Goal: Information Seeking & Learning: Learn about a topic

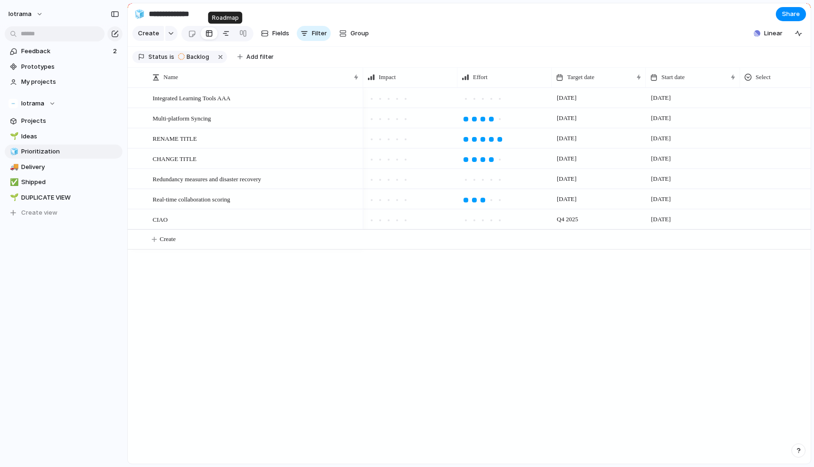
click at [222, 36] on div at bounding box center [226, 33] width 8 height 15
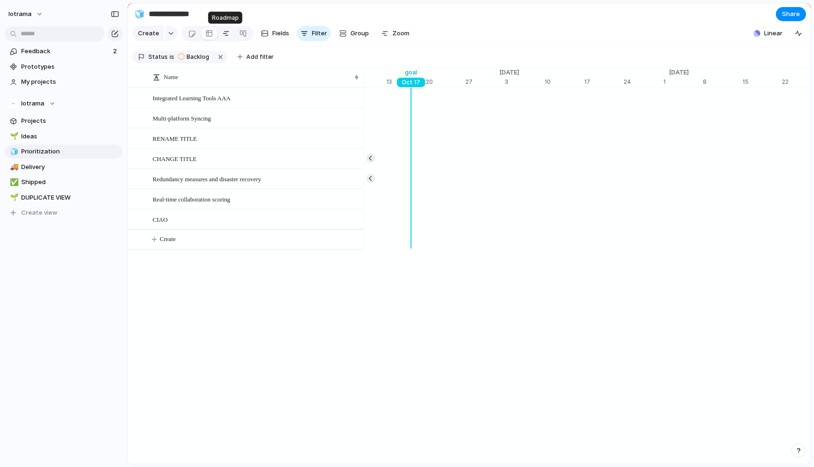
scroll to position [0, 6238]
click at [242, 33] on div at bounding box center [243, 33] width 8 height 15
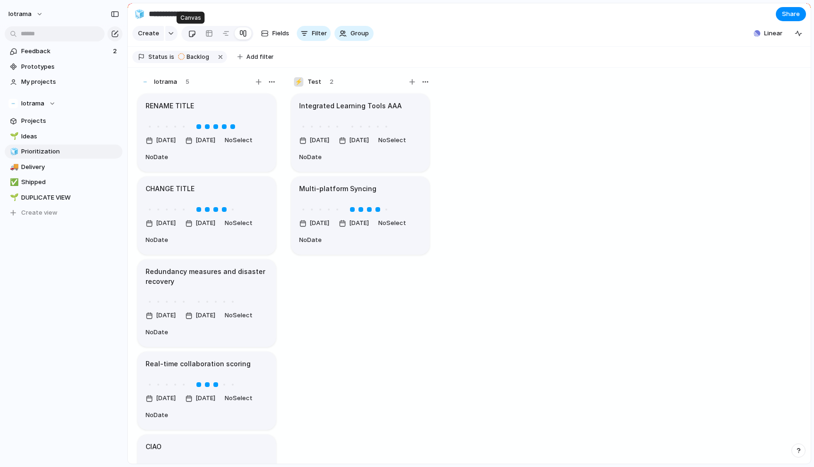
click at [189, 35] on div at bounding box center [192, 34] width 8 height 16
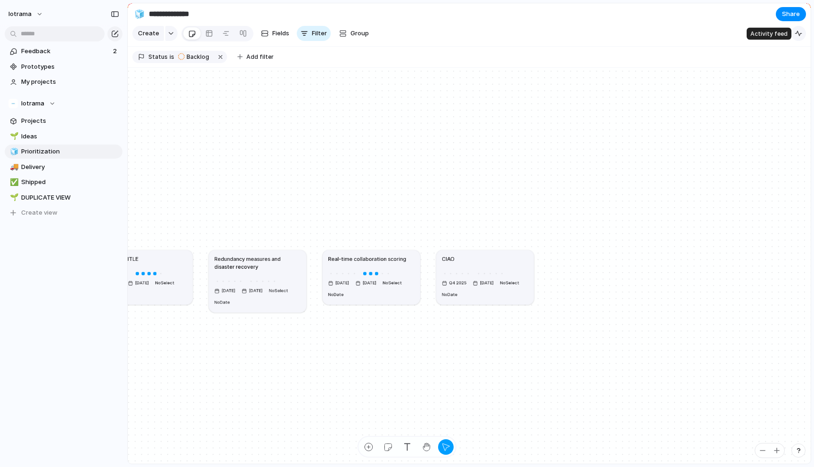
click at [801, 32] on div "button" at bounding box center [798, 34] width 8 height 8
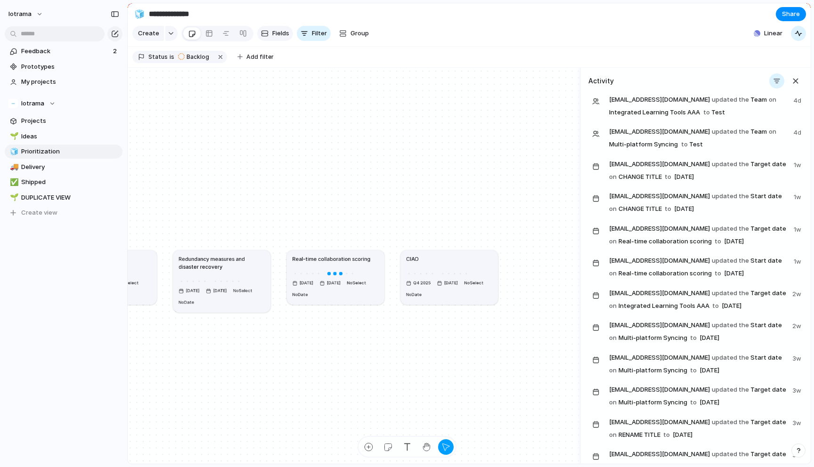
click at [272, 35] on span "Fields" at bounding box center [280, 33] width 17 height 9
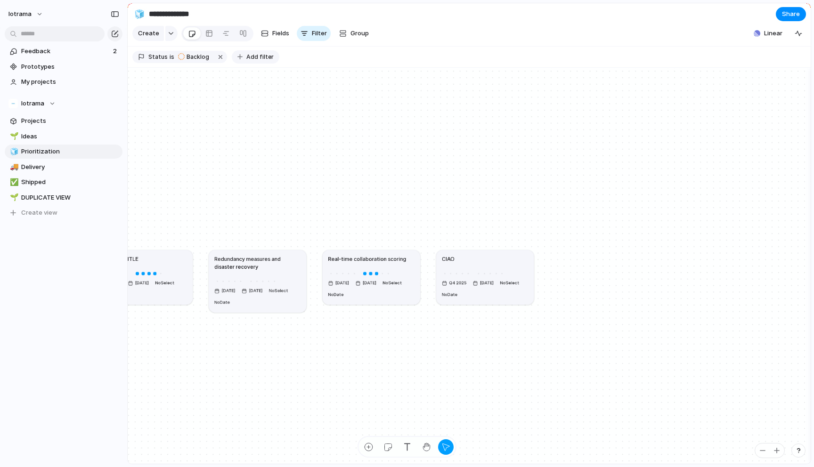
click at [242, 57] on button "Add filter" at bounding box center [256, 56] width 48 height 13
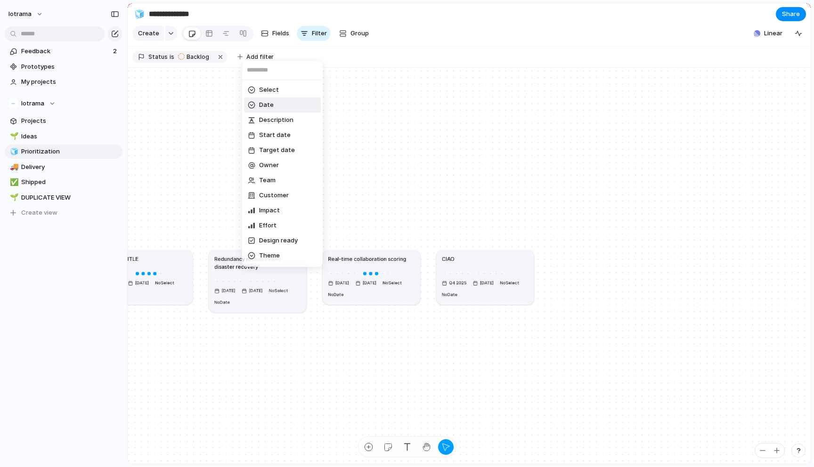
click at [265, 108] on span "Date" at bounding box center [266, 104] width 15 height 9
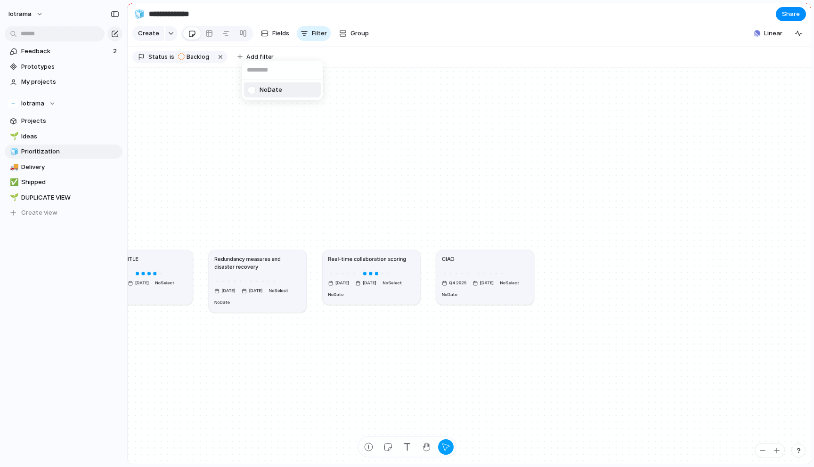
click at [253, 89] on div at bounding box center [251, 90] width 16 height 16
click at [310, 119] on div "No Date" at bounding box center [407, 233] width 814 height 467
click at [332, 58] on span "Add filter" at bounding box center [336, 57] width 27 height 8
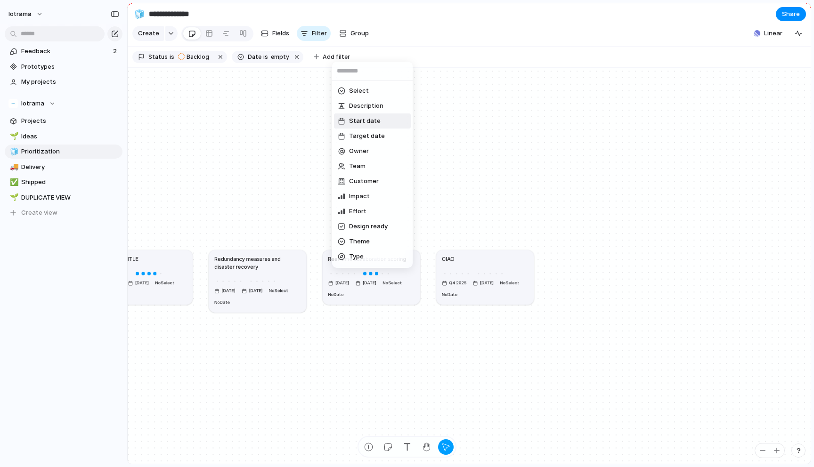
click at [358, 121] on span "Start date" at bounding box center [365, 120] width 32 height 9
click at [364, 93] on span "last week" at bounding box center [352, 90] width 29 height 9
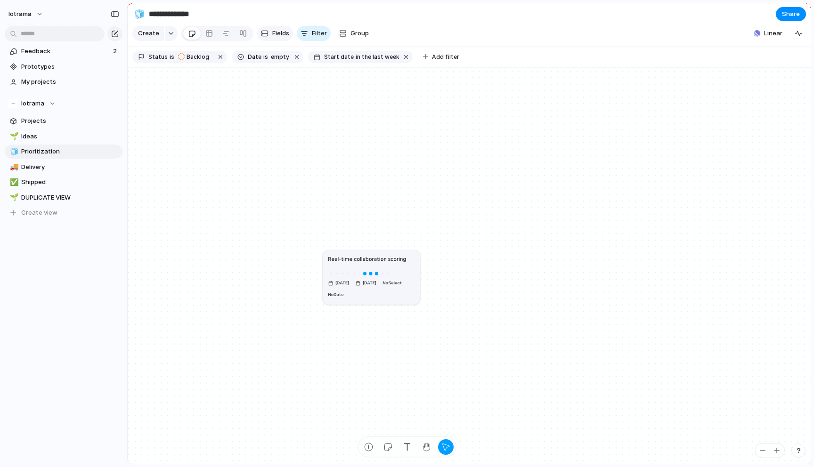
click at [276, 33] on span "Fields" at bounding box center [280, 33] width 17 height 9
click at [315, 37] on span "Filter" at bounding box center [319, 33] width 15 height 9
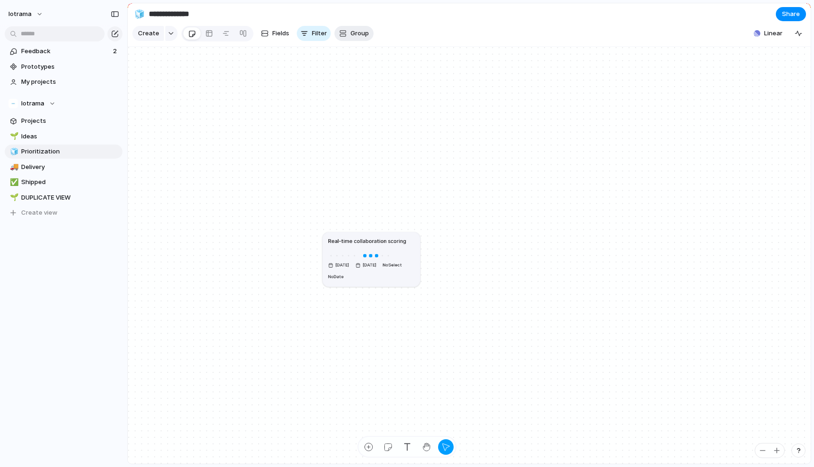
click at [346, 34] on button "Group" at bounding box center [353, 33] width 39 height 15
click at [311, 34] on div "Select Date Owner Team Customer Impact Effort Design ready Status Theme Created…" at bounding box center [407, 233] width 814 height 467
click at [166, 31] on button "button" at bounding box center [171, 33] width 12 height 15
click at [207, 34] on div "Goal Program Initiative Launch Project Customize" at bounding box center [407, 233] width 814 height 467
click at [206, 33] on div at bounding box center [209, 33] width 8 height 15
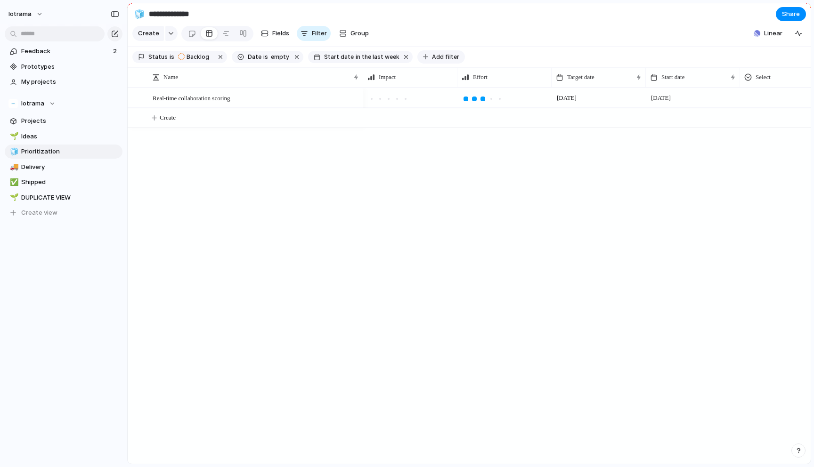
click at [435, 54] on span "Add filter" at bounding box center [445, 57] width 27 height 8
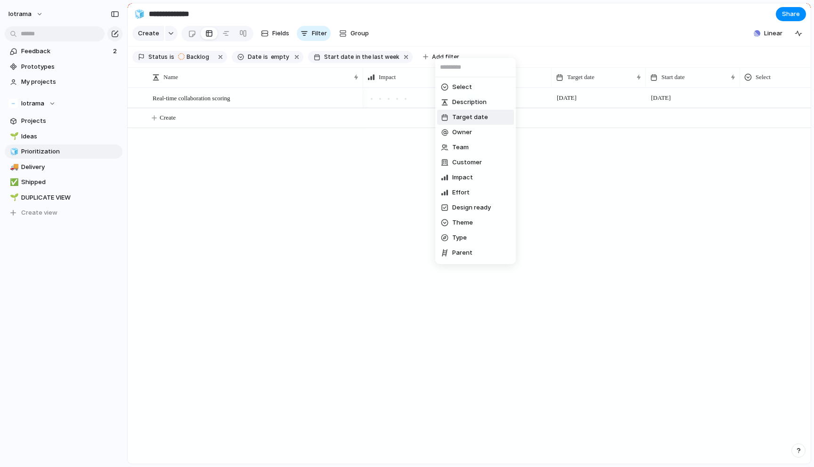
click at [463, 120] on span "Target date" at bounding box center [470, 117] width 36 height 9
click at [463, 87] on span "last week" at bounding box center [455, 86] width 29 height 9
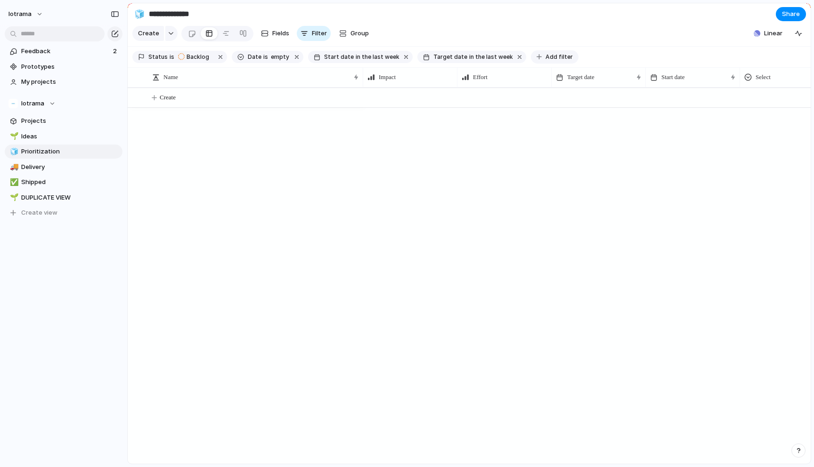
click at [545, 54] on span "Add filter" at bounding box center [558, 57] width 27 height 8
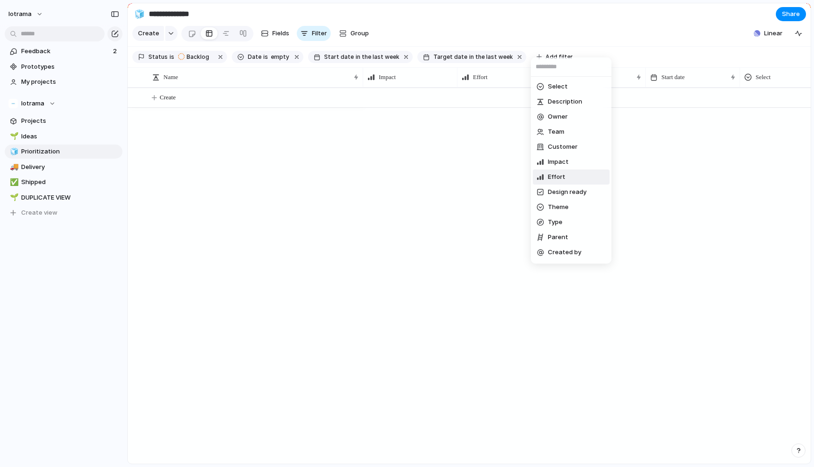
click at [558, 180] on span "Effort" at bounding box center [556, 176] width 17 height 9
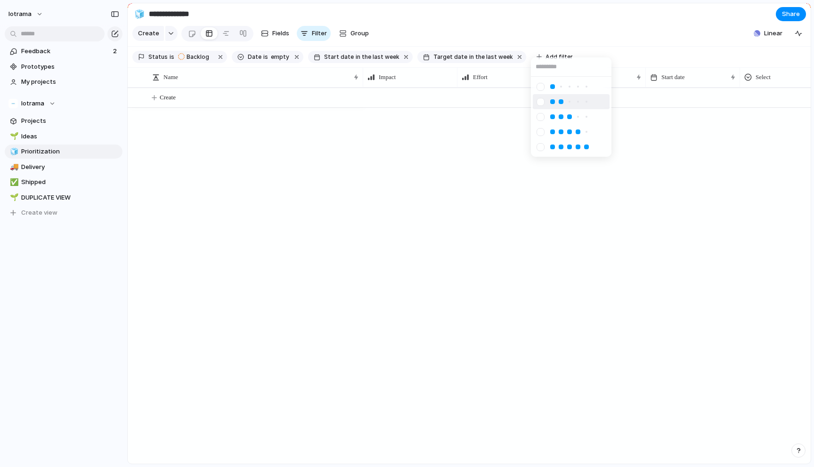
click at [561, 100] on div at bounding box center [560, 101] width 5 height 5
click at [616, 58] on span "Add filter" at bounding box center [629, 57] width 27 height 8
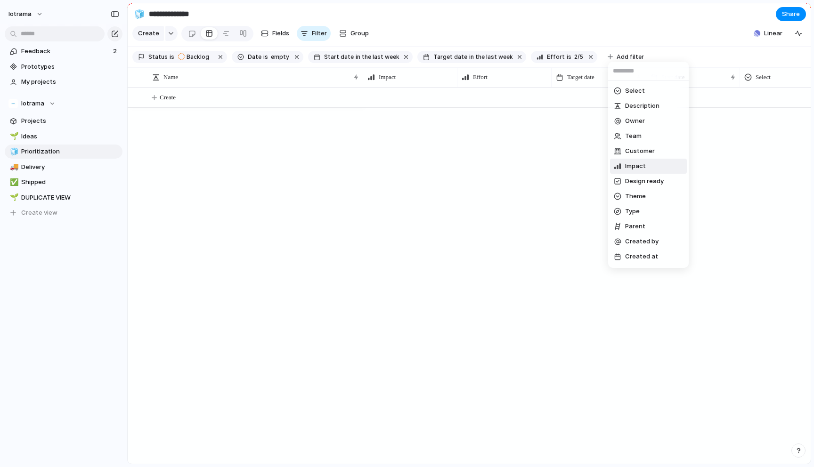
click at [633, 167] on span "Impact" at bounding box center [635, 166] width 21 height 9
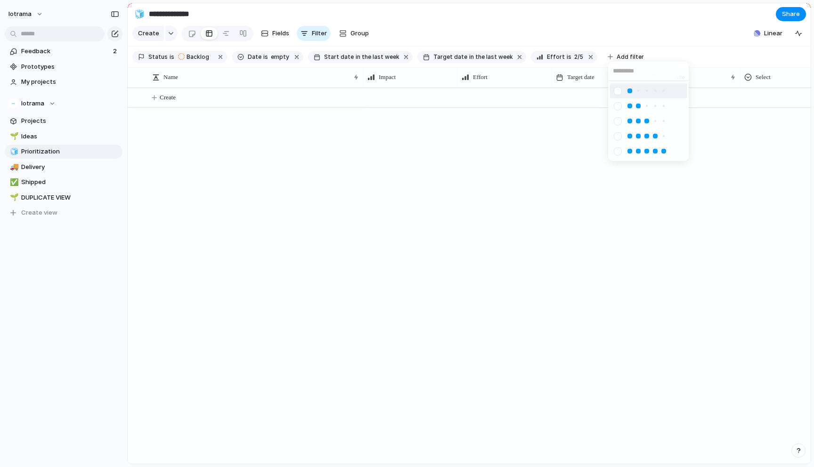
click at [631, 88] on div at bounding box center [629, 91] width 8 height 8
click at [688, 54] on span "Add filter" at bounding box center [701, 57] width 27 height 8
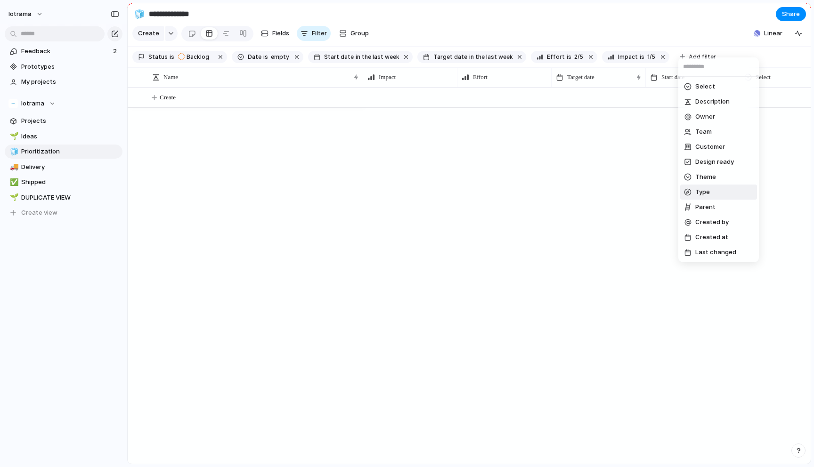
click at [707, 190] on span "Type" at bounding box center [702, 191] width 15 height 9
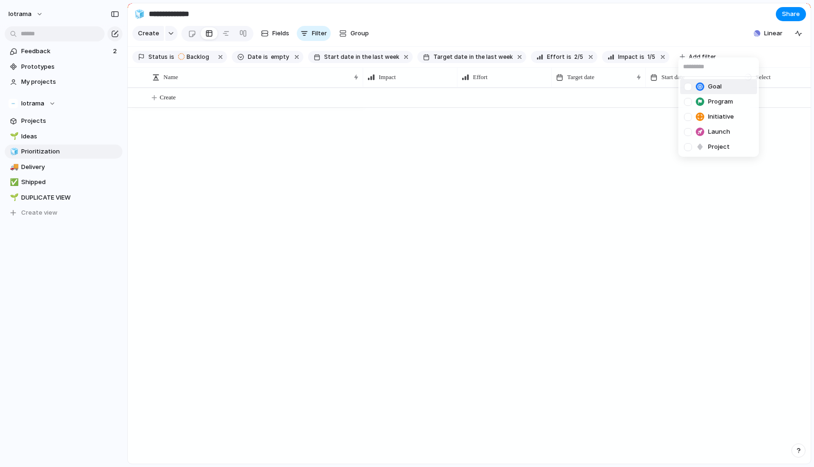
click at [708, 89] on span "Goal" at bounding box center [715, 86] width 14 height 9
click at [763, 55] on div "Goal Program Initiative Launch Project" at bounding box center [407, 233] width 814 height 467
click at [772, 55] on span "Add filter" at bounding box center [783, 57] width 27 height 8
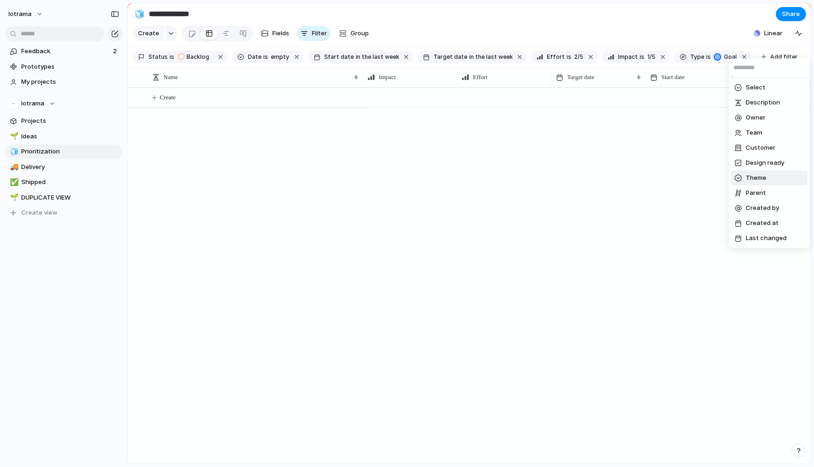
click at [755, 172] on li "Theme" at bounding box center [768, 177] width 77 height 15
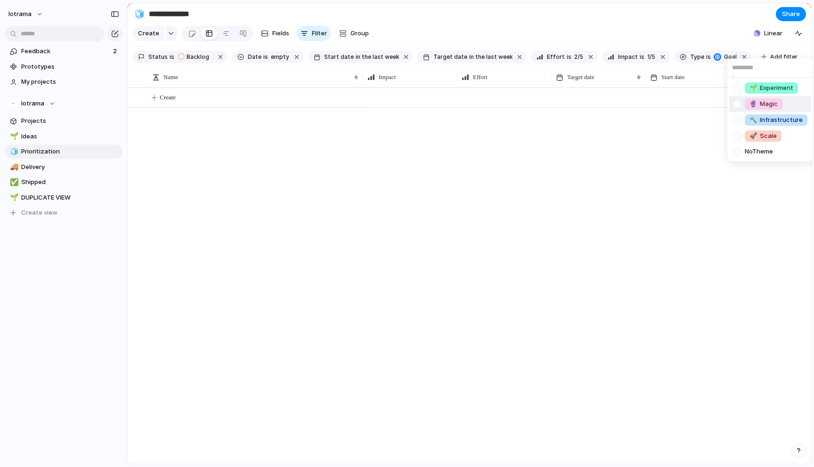
click at [769, 98] on li "🔮 Magic" at bounding box center [770, 104] width 82 height 16
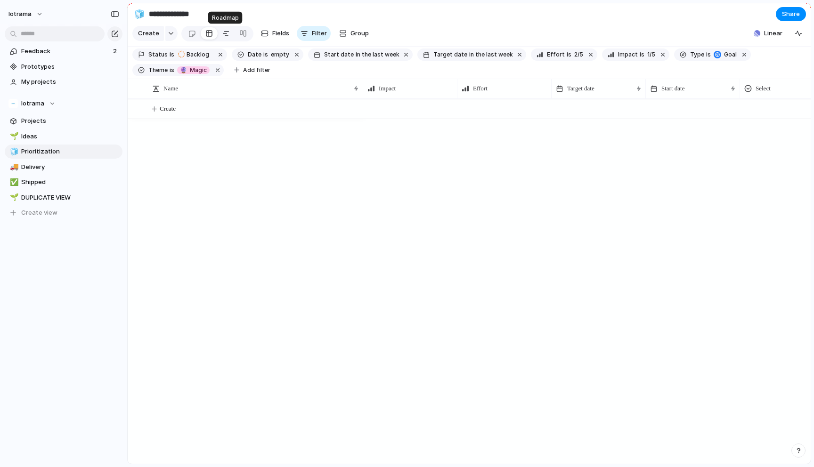
click at [228, 34] on link at bounding box center [226, 33] width 17 height 15
click at [243, 35] on div at bounding box center [243, 33] width 8 height 15
click at [223, 36] on div at bounding box center [226, 33] width 8 height 15
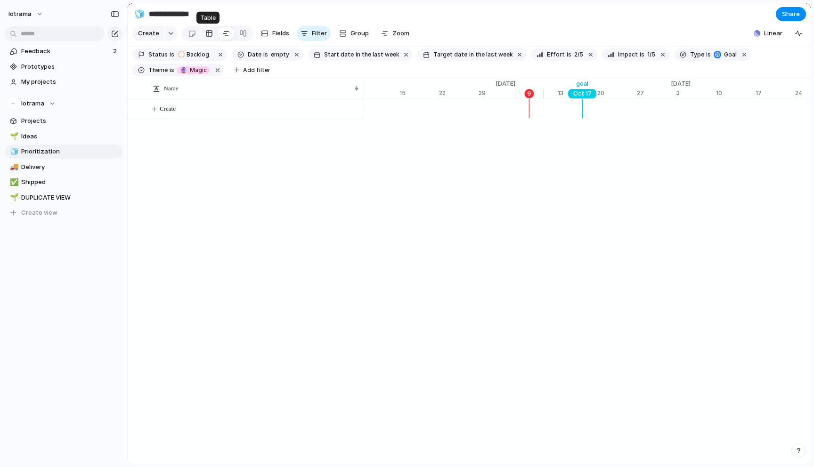
click at [202, 36] on link at bounding box center [209, 33] width 17 height 15
click at [215, 36] on link at bounding box center [209, 33] width 17 height 15
click at [241, 35] on div at bounding box center [243, 33] width 8 height 15
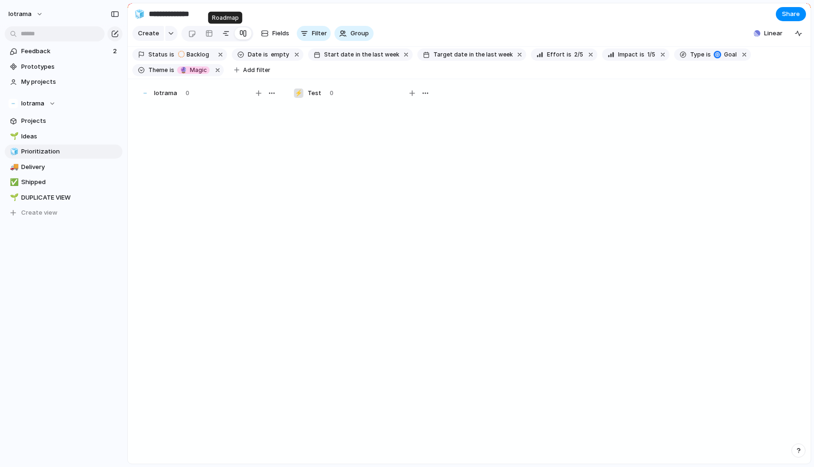
click at [222, 35] on div at bounding box center [226, 33] width 8 height 15
click at [243, 31] on div at bounding box center [243, 33] width 8 height 15
click at [209, 32] on div at bounding box center [209, 33] width 8 height 15
click at [222, 34] on div at bounding box center [226, 33] width 8 height 15
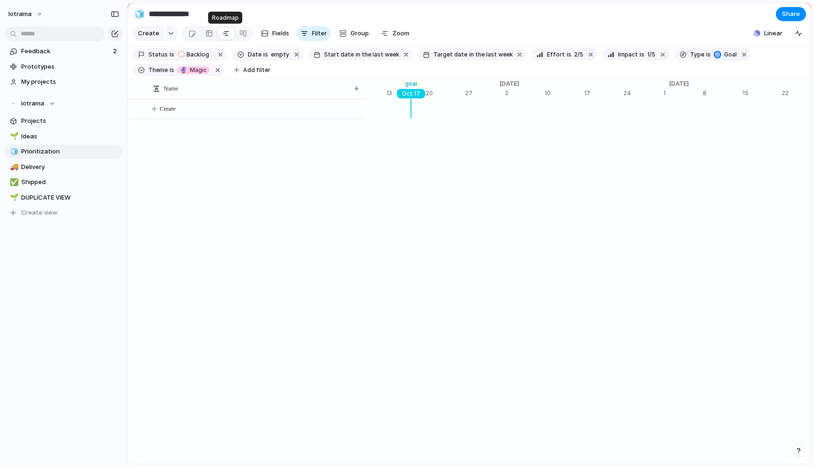
scroll to position [0, 6238]
click at [241, 33] on div at bounding box center [243, 33] width 8 height 15
click at [224, 34] on div at bounding box center [226, 33] width 8 height 15
click at [207, 35] on div at bounding box center [209, 33] width 8 height 15
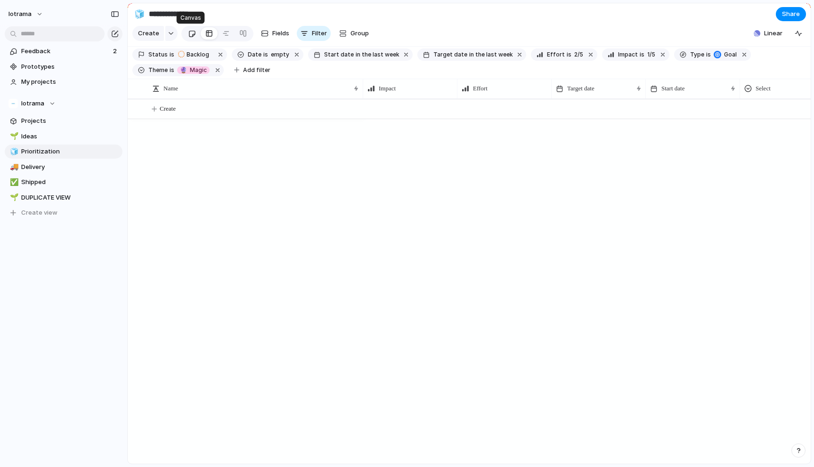
click at [190, 35] on div at bounding box center [192, 34] width 8 height 16
click at [218, 35] on link at bounding box center [226, 33] width 17 height 15
click at [207, 35] on div at bounding box center [209, 33] width 8 height 15
click at [219, 57] on button "button" at bounding box center [221, 55] width 12 height 12
